Goal: Find specific page/section: Find specific page/section

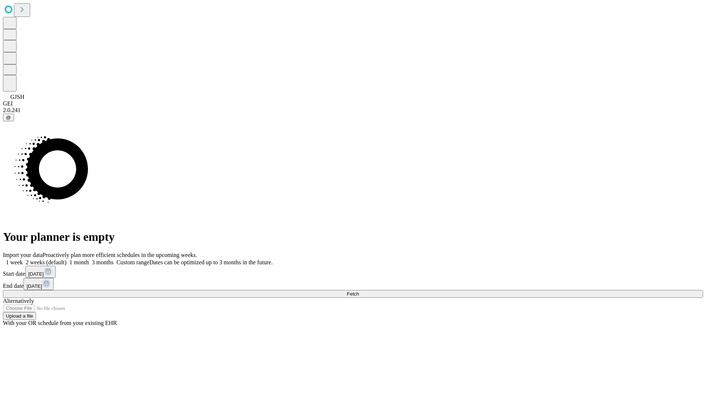
click at [359, 291] on span "Fetch" at bounding box center [353, 294] width 12 height 6
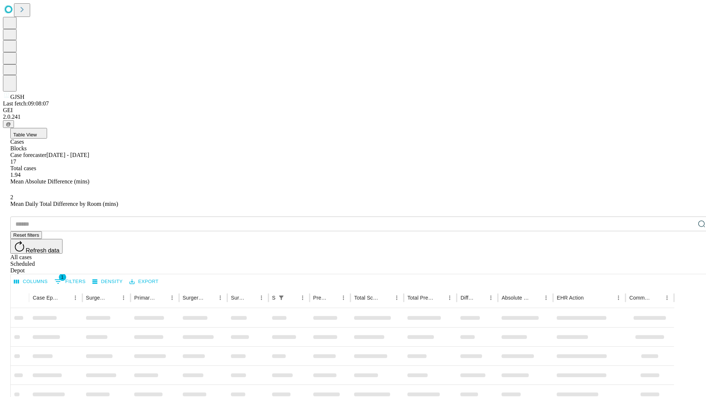
click at [687, 267] on div "Depot" at bounding box center [360, 270] width 700 height 7
